Goal: Task Accomplishment & Management: Manage account settings

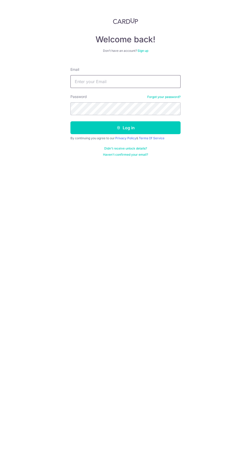
click at [151, 82] on input "Email" at bounding box center [126, 81] width 110 height 13
type input "[EMAIL_ADDRESS][DOMAIN_NAME]"
click at [71, 121] on button "Log in" at bounding box center [126, 127] width 110 height 13
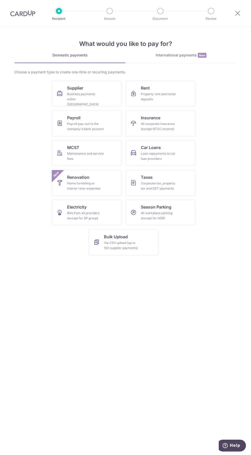
click at [28, 12] on img at bounding box center [22, 13] width 25 height 6
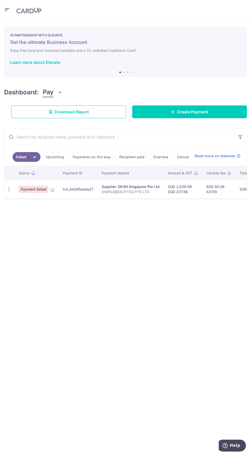
click at [51, 156] on link "Upcoming" at bounding box center [55, 157] width 25 height 10
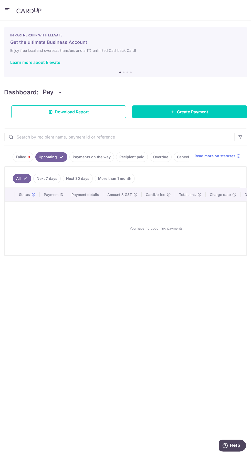
click at [88, 158] on link "Payments on the way" at bounding box center [91, 157] width 45 height 10
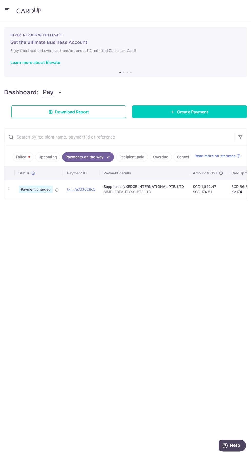
click at [26, 157] on link "Failed" at bounding box center [23, 157] width 21 height 10
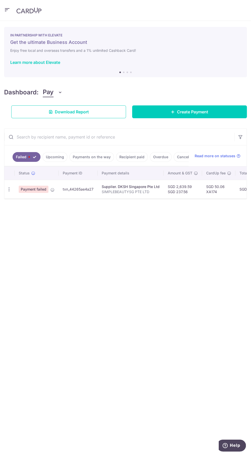
click at [91, 156] on link "Payments on the way" at bounding box center [91, 157] width 45 height 10
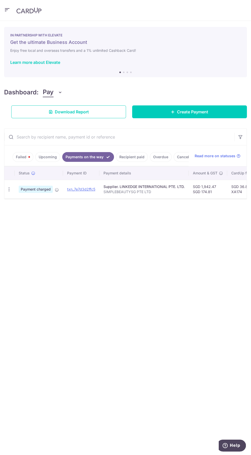
click at [23, 154] on link "Failed" at bounding box center [23, 157] width 21 height 10
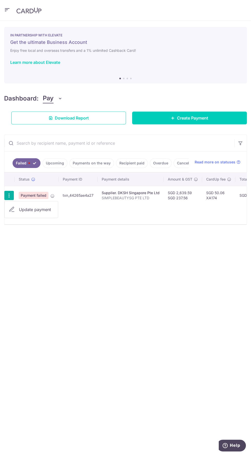
click at [141, 267] on div at bounding box center [125, 227] width 251 height 455
click at [9, 196] on icon "button" at bounding box center [8, 195] width 5 height 5
click at [41, 212] on link "Update payment" at bounding box center [31, 209] width 53 height 12
radio input "true"
type input "2,639.59"
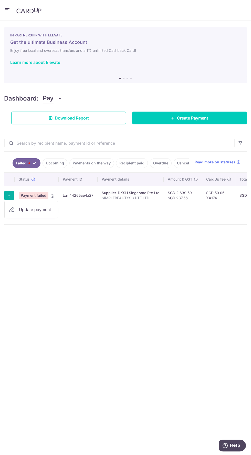
type input "237.56"
type input "SIMPLEBEAUTYSG PTE LTD"
type input "XA174"
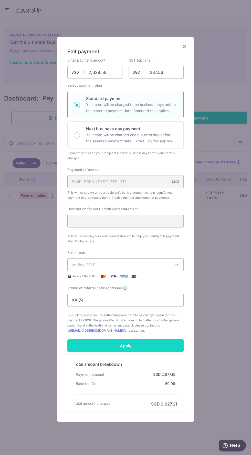
click at [169, 343] on input "Apply" at bounding box center [125, 345] width 116 height 13
